Goal: Task Accomplishment & Management: Complete application form

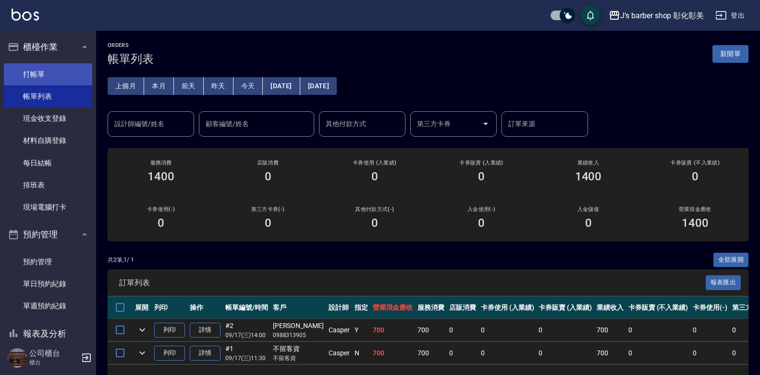
click at [77, 79] on link "打帳單" at bounding box center [48, 74] width 88 height 22
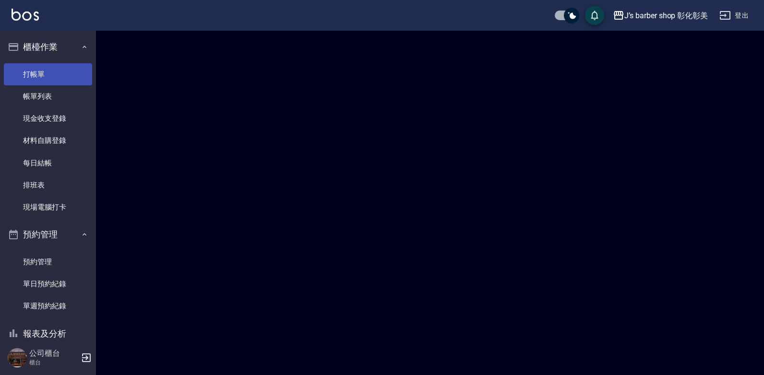
click at [77, 79] on link "打帳單" at bounding box center [48, 74] width 88 height 22
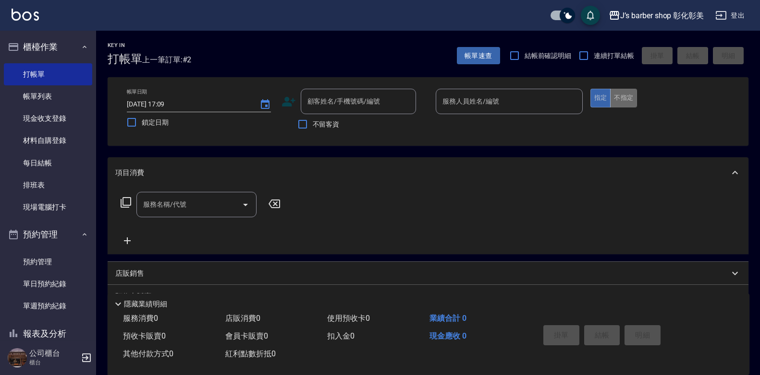
click at [628, 100] on button "不指定" at bounding box center [623, 98] width 27 height 19
click at [398, 89] on div "顧客姓名/手機號碼/編號" at bounding box center [358, 101] width 115 height 25
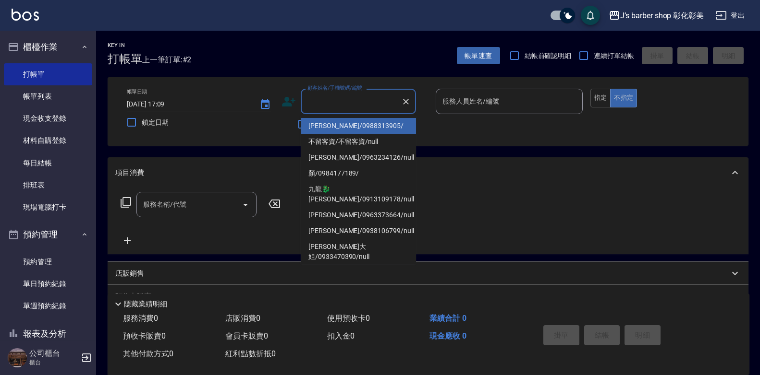
click at [418, 97] on div "顧客姓名/手機號碼/編號 顧客姓名/手機號碼/編號" at bounding box center [354, 101] width 147 height 25
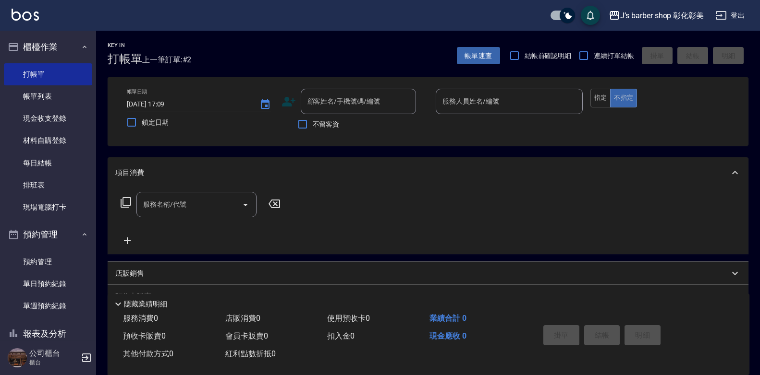
click at [323, 121] on span "不留客資" at bounding box center [326, 125] width 27 height 10
click at [313, 121] on input "不留客資" at bounding box center [302, 124] width 20 height 20
click at [323, 121] on span "不留客資" at bounding box center [326, 125] width 27 height 10
click at [313, 121] on input "不留客資" at bounding box center [302, 124] width 20 height 20
click at [314, 122] on span "不留客資" at bounding box center [326, 125] width 27 height 10
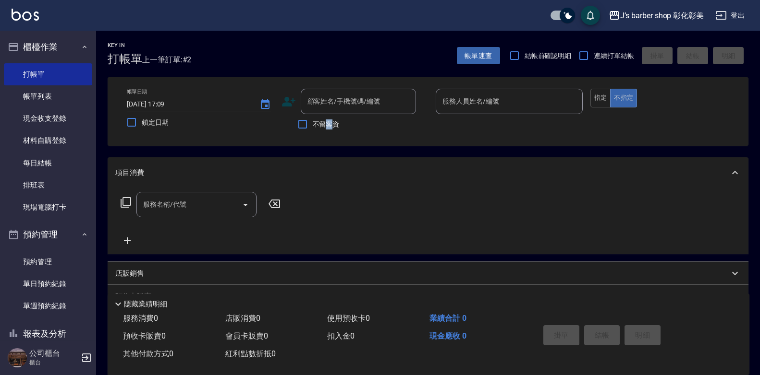
click at [313, 122] on input "不留客資" at bounding box center [302, 124] width 20 height 20
checkbox input "true"
click at [518, 104] on input "服務人員姓名/編號" at bounding box center [509, 101] width 138 height 17
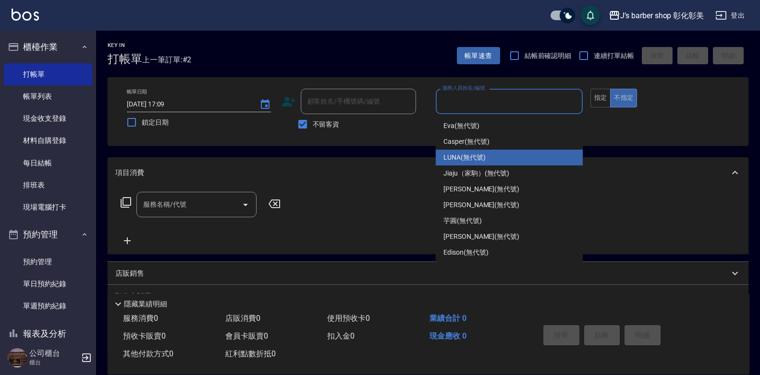
click at [505, 155] on div "LUNA (無代號)" at bounding box center [509, 158] width 147 height 16
type input "LUNA(無代號)"
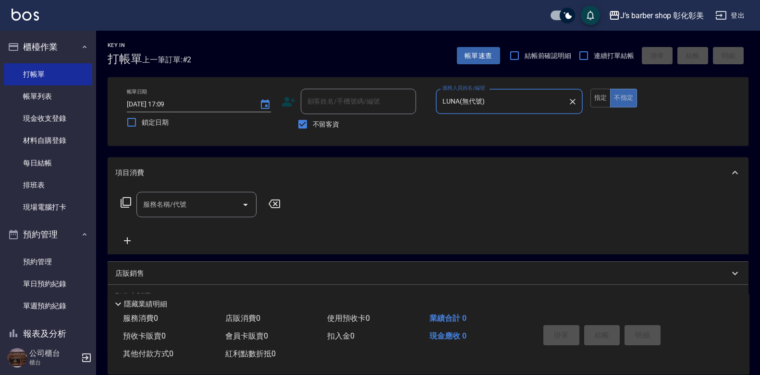
click at [218, 204] on input "服務名稱/代號" at bounding box center [189, 204] width 97 height 17
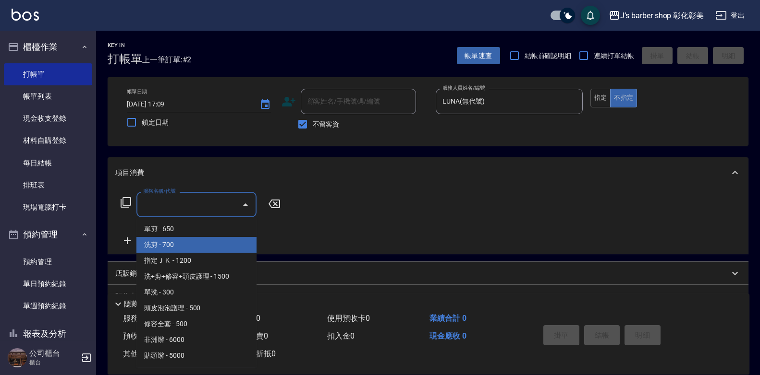
click at [206, 241] on span "洗剪 - 700" at bounding box center [196, 245] width 120 height 16
click at [205, 241] on div "服務名稱/代號 服務名稱/代號" at bounding box center [200, 219] width 171 height 55
type input "洗剪(101)"
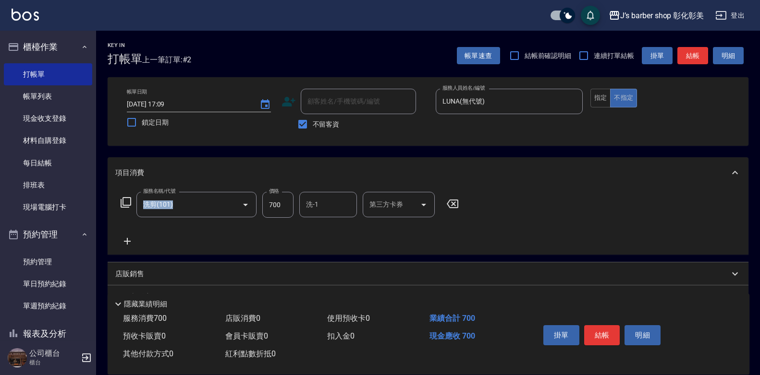
drag, startPoint x: 205, startPoint y: 242, endPoint x: 272, endPoint y: 200, distance: 79.3
click at [272, 200] on input "700" at bounding box center [277, 205] width 31 height 26
type input "800"
click at [336, 206] on input "洗-1" at bounding box center [327, 204] width 49 height 17
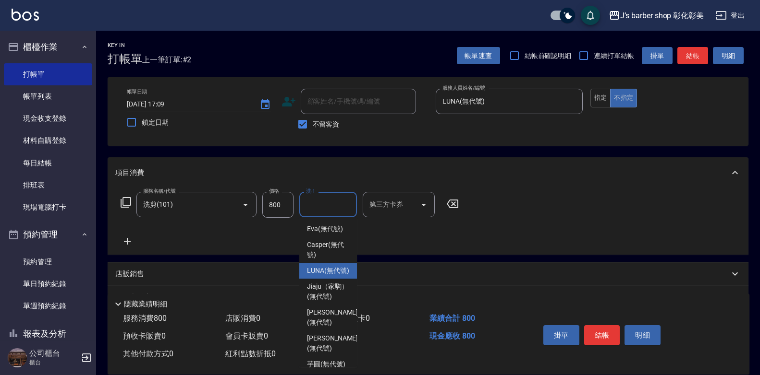
click at [327, 273] on span "LUNA (無代號)" at bounding box center [328, 271] width 42 height 10
type input "LUNA(無代號)"
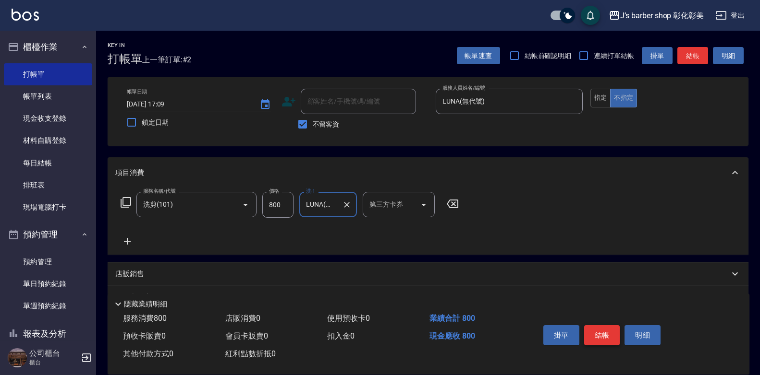
click at [611, 331] on button "結帳" at bounding box center [602, 336] width 36 height 20
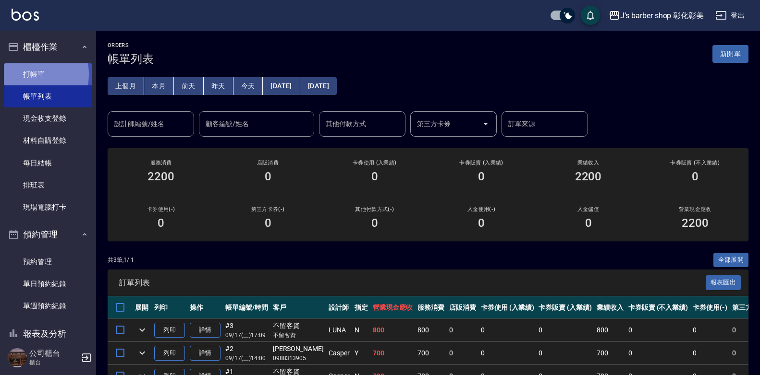
click at [32, 74] on link "打帳單" at bounding box center [48, 74] width 88 height 22
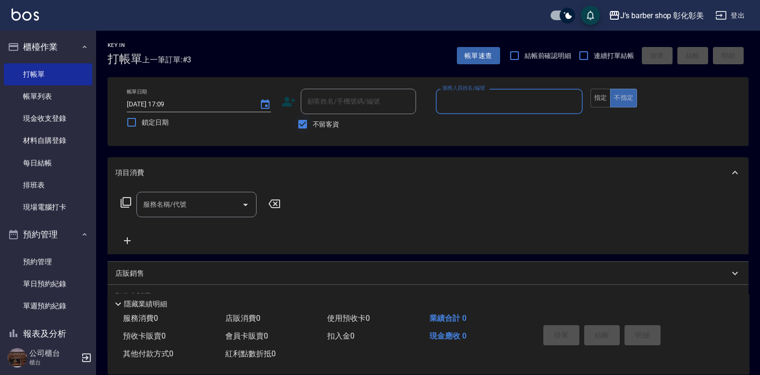
click at [307, 119] on input "不留客資" at bounding box center [302, 124] width 20 height 20
checkbox input "false"
click at [589, 97] on div "帳單日期 [DATE] 17:09 鎖定日期 顧客姓名/手機號碼/編號 顧客姓名/手機號碼/編號 不留客資 服務人員姓名/編號 服務人員姓名/編號 指定 不指定" at bounding box center [427, 112] width 617 height 46
drag, startPoint x: 589, startPoint y: 97, endPoint x: 598, endPoint y: 96, distance: 8.7
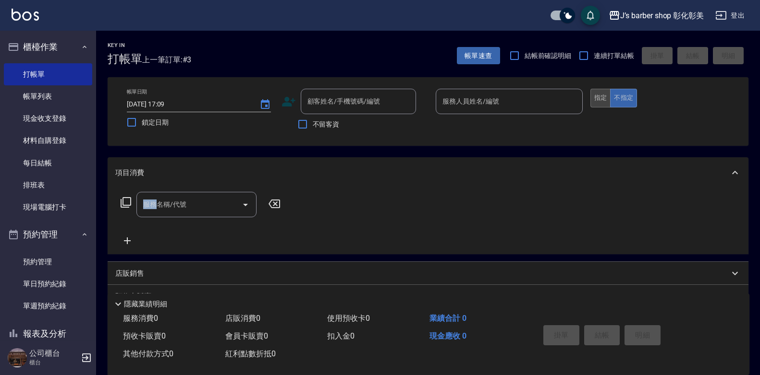
click at [598, 96] on button "指定" at bounding box center [600, 98] width 21 height 19
click at [537, 90] on div "服務人員姓名/編號" at bounding box center [509, 101] width 147 height 25
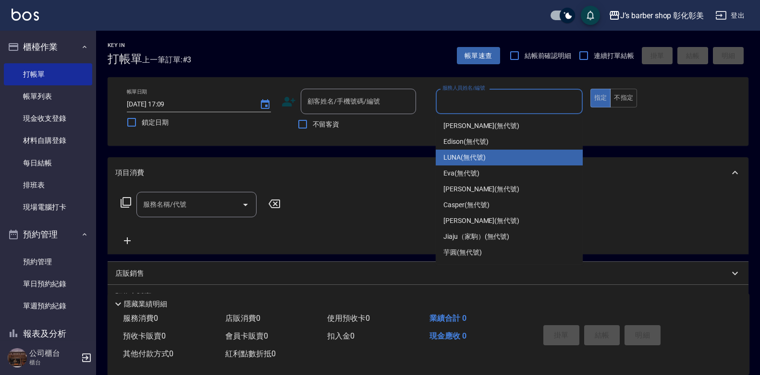
click at [469, 160] on span "LUNA (無代號)" at bounding box center [464, 158] width 42 height 10
type input "LUNA(無代號)"
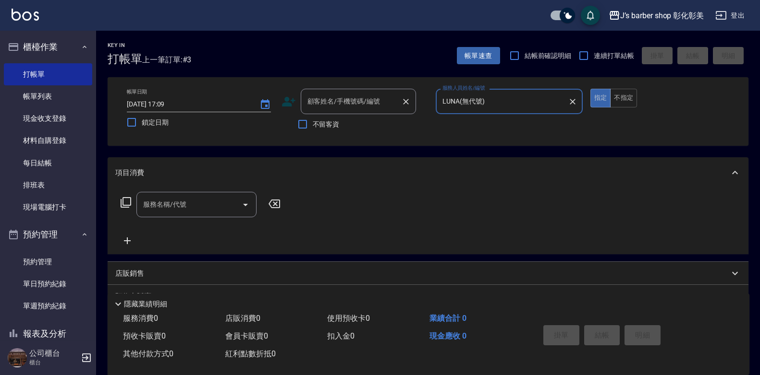
click at [355, 104] on div "顧客姓名/手機號碼/編號 顧客姓名/手機號碼/編號" at bounding box center [358, 101] width 115 height 25
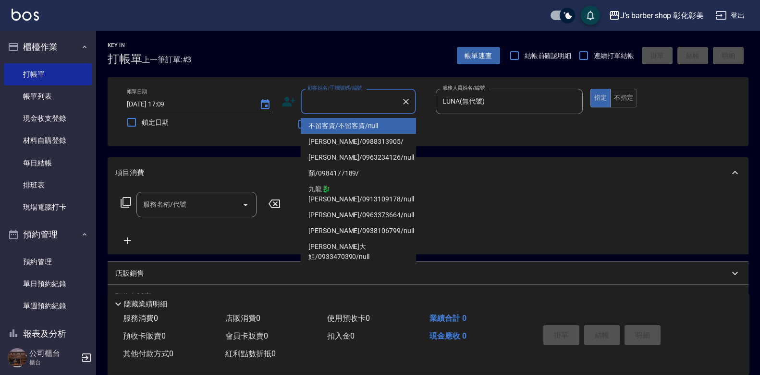
click at [355, 104] on input "顧客姓名/手機號碼/編號" at bounding box center [351, 101] width 92 height 17
click at [355, 105] on input "顧客姓名/手機號碼/編號" at bounding box center [351, 101] width 92 height 17
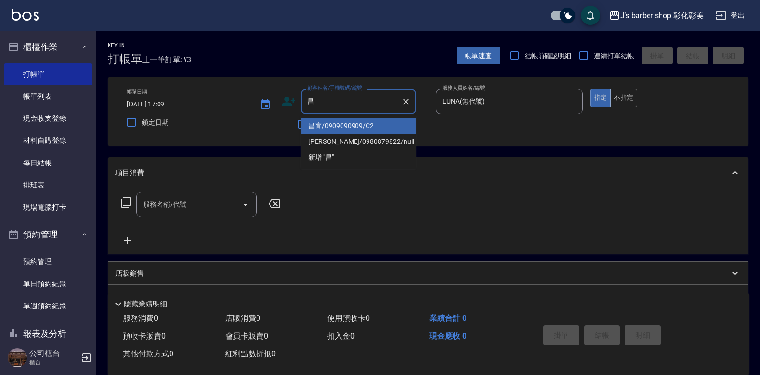
click at [360, 121] on li "昌育/0909090909/C2" at bounding box center [358, 126] width 115 height 16
type input "昌育/0909090909/C2"
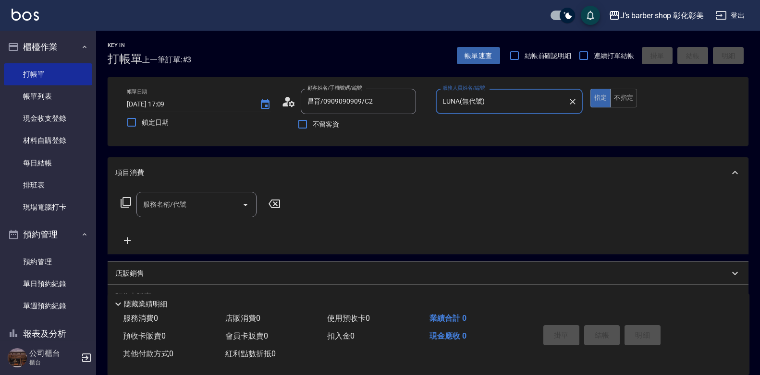
click at [210, 209] on input "服務名稱/代號" at bounding box center [189, 204] width 97 height 17
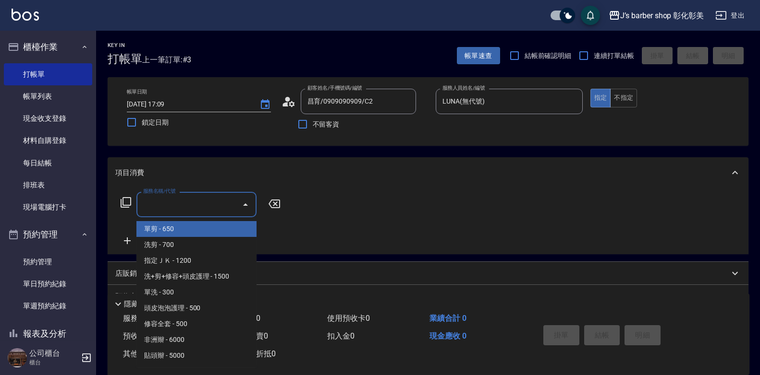
click at [210, 209] on input "服務名稱/代號" at bounding box center [189, 204] width 97 height 17
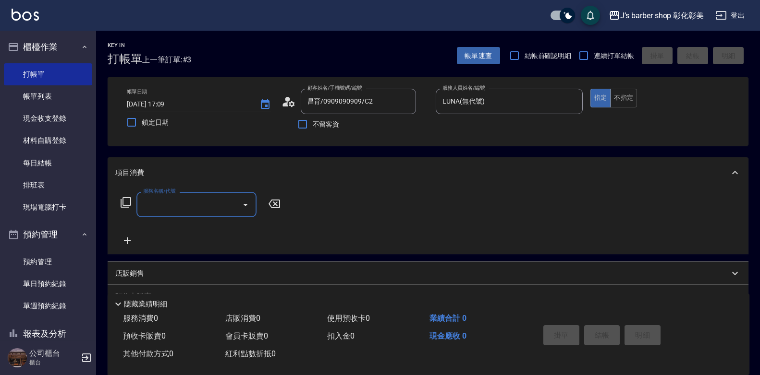
click at [210, 213] on input "服務名稱/代號" at bounding box center [189, 204] width 97 height 17
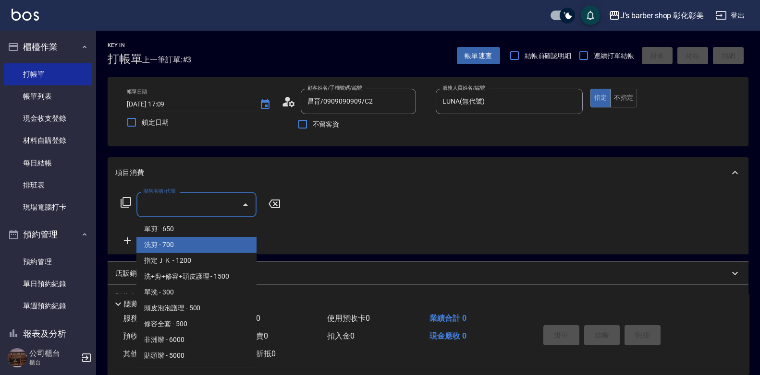
click at [208, 243] on span "洗剪 - 700" at bounding box center [196, 245] width 120 height 16
type input "洗剪(101)"
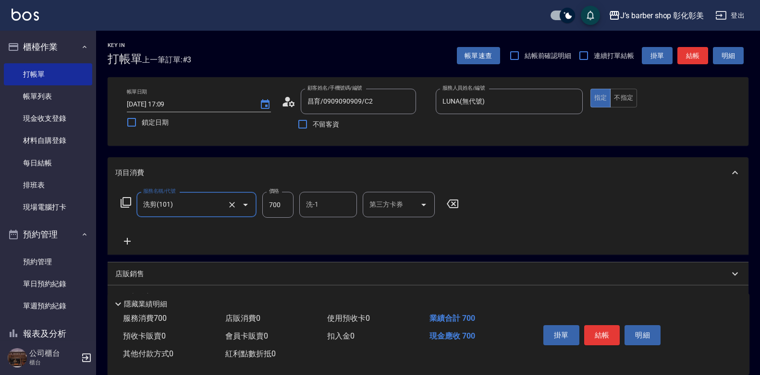
click at [288, 206] on input "700" at bounding box center [277, 205] width 31 height 26
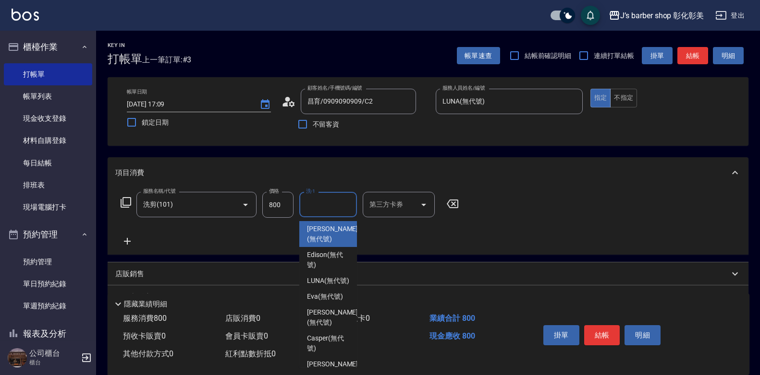
click at [338, 206] on input "洗-1" at bounding box center [327, 204] width 49 height 17
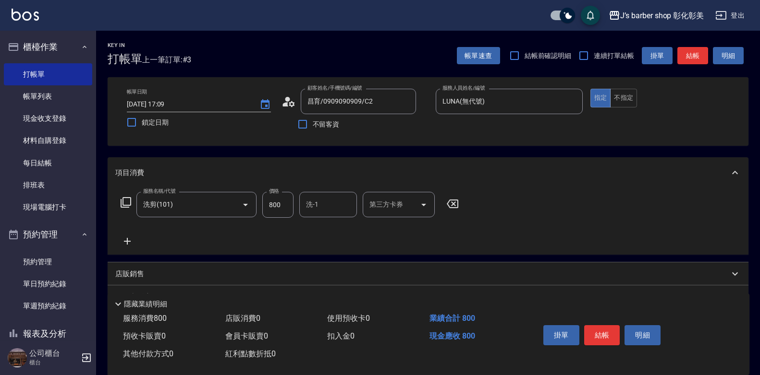
click at [261, 205] on div "服務名稱/代號 洗剪(101) 服務名稱/代號 價格 800 價格 洗-1 洗-1 第三方卡券 第三方卡券" at bounding box center [289, 205] width 349 height 26
click at [286, 205] on input "800" at bounding box center [277, 205] width 31 height 26
type input "600"
click at [334, 209] on input "洗-1" at bounding box center [327, 204] width 49 height 17
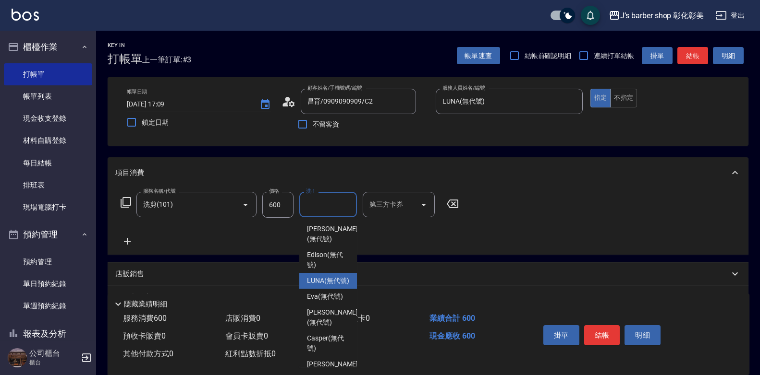
click at [319, 273] on div "LUNA (無代號)" at bounding box center [328, 281] width 58 height 16
type input "LUNA(無代號)"
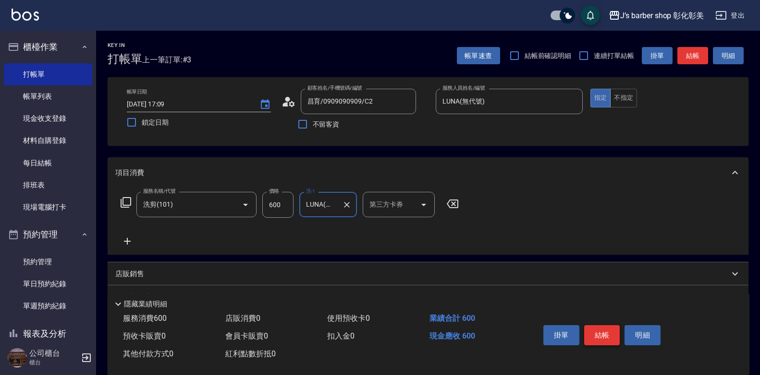
click at [603, 328] on button "結帳" at bounding box center [602, 336] width 36 height 20
